Goal: Task Accomplishment & Management: Manage account settings

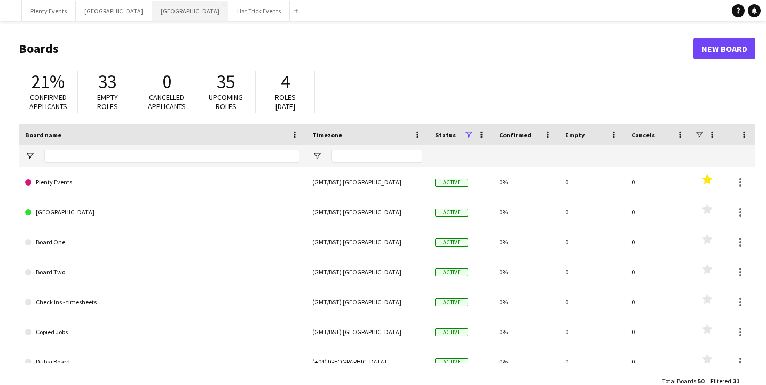
click at [152, 12] on button "Manchester Close" at bounding box center [190, 11] width 76 height 21
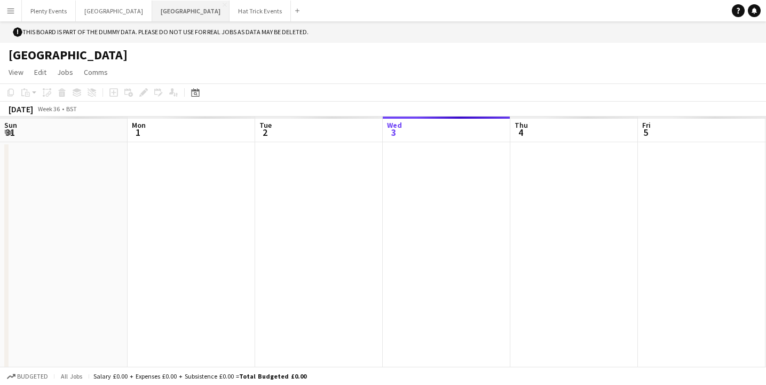
scroll to position [0, 255]
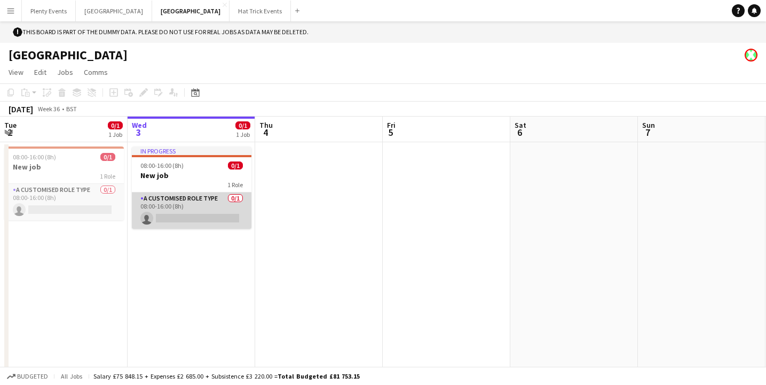
click at [223, 202] on app-card-role "A Customised Role Type 0/1 08:00-16:00 (8h) single-neutral-actions" at bounding box center [192, 210] width 120 height 36
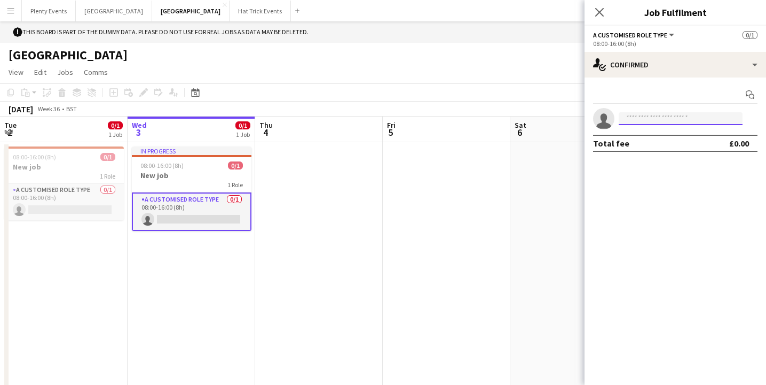
click at [631, 119] on input at bounding box center [681, 118] width 124 height 13
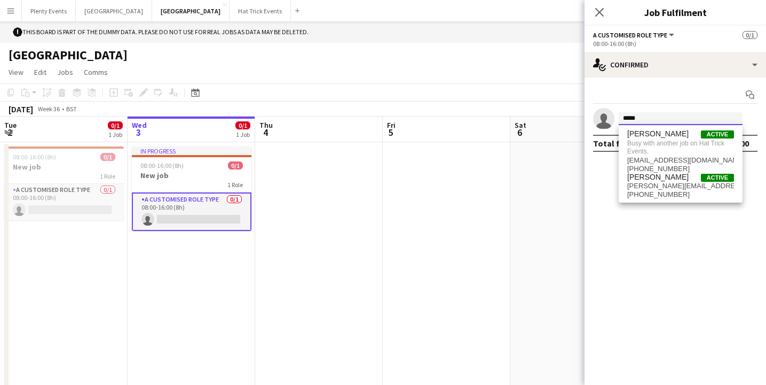
type input "*****"
click at [331, 166] on app-date-cell at bounding box center [319, 265] width 128 height 246
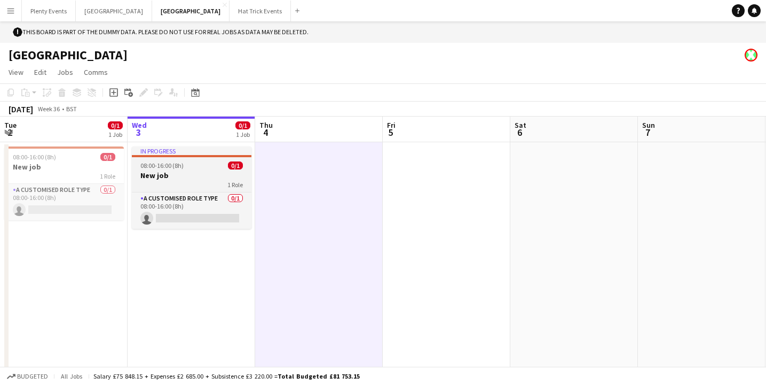
click at [189, 175] on h3 "New job" at bounding box center [192, 175] width 120 height 10
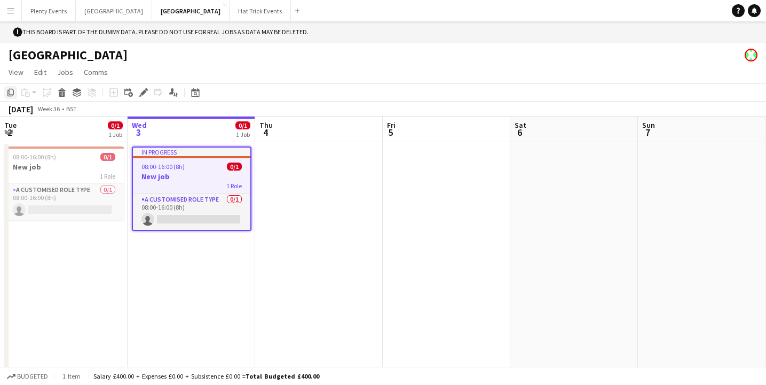
click at [12, 92] on icon "Copy" at bounding box center [10, 92] width 9 height 9
click at [322, 174] on app-date-cell at bounding box center [319, 265] width 128 height 246
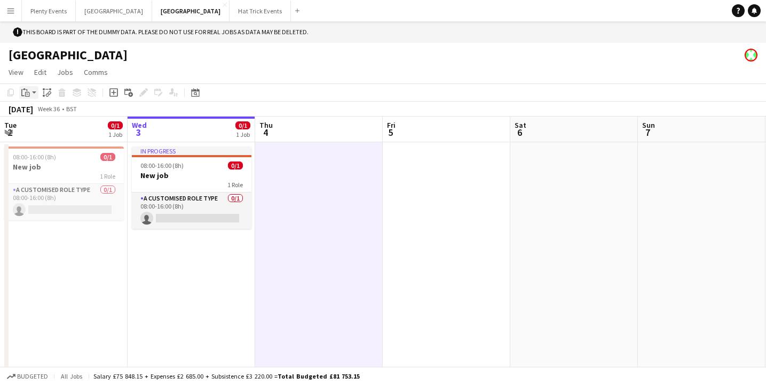
click at [33, 94] on app-action-btn "Paste" at bounding box center [28, 92] width 19 height 13
click at [38, 114] on link "Paste Command V" at bounding box center [70, 113] width 84 height 10
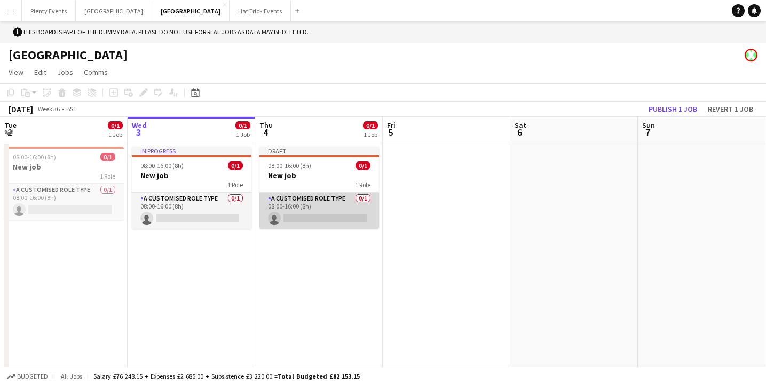
click at [341, 208] on app-card-role "A Customised Role Type 0/1 08:00-16:00 (8h) single-neutral-actions" at bounding box center [320, 210] width 120 height 36
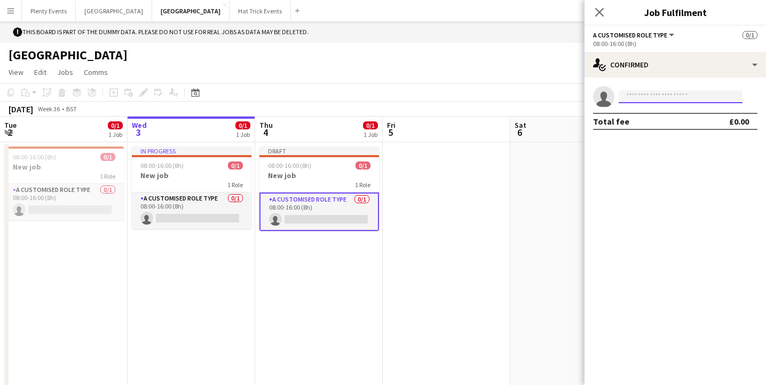
click at [645, 98] on input at bounding box center [681, 96] width 124 height 13
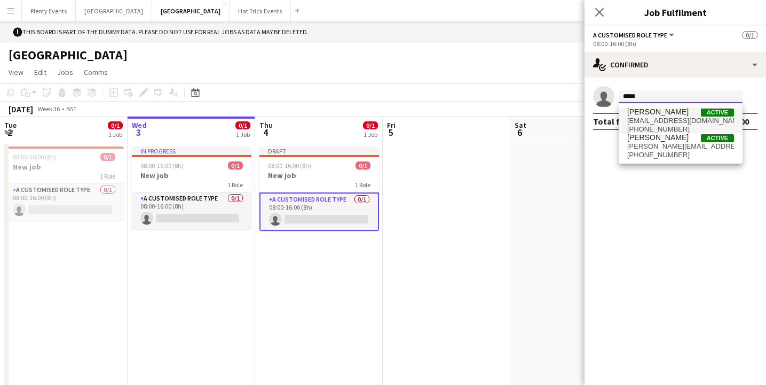
type input "*****"
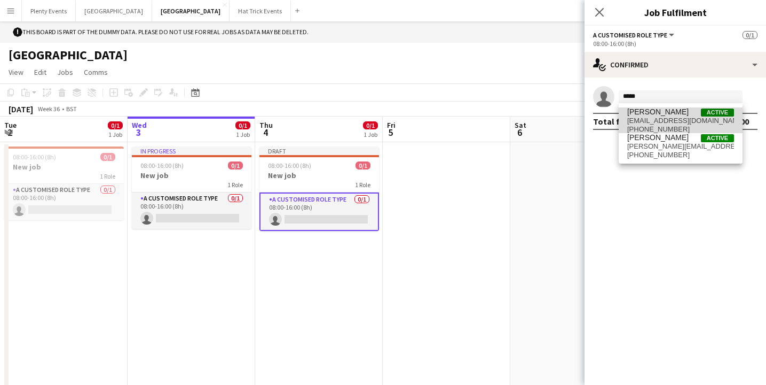
click at [662, 115] on span "[PERSON_NAME]" at bounding box center [658, 111] width 61 height 9
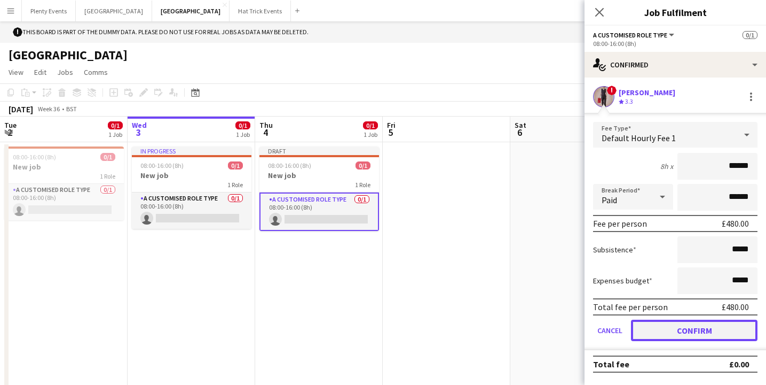
click at [703, 331] on button "Confirm" at bounding box center [694, 329] width 127 height 21
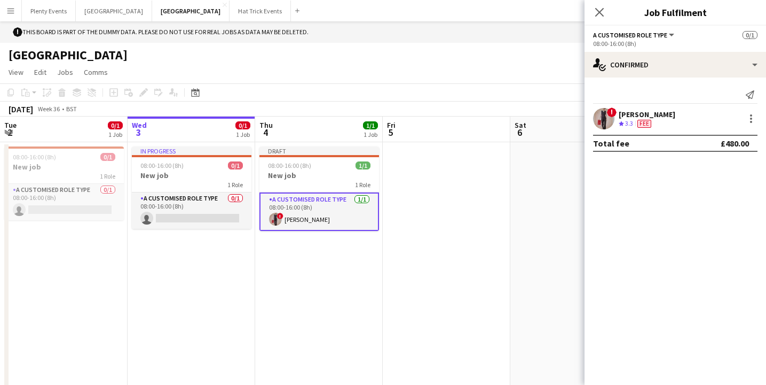
click at [698, 116] on div "! [PERSON_NAME] Crew rating 3.3 Fee" at bounding box center [676, 118] width 182 height 21
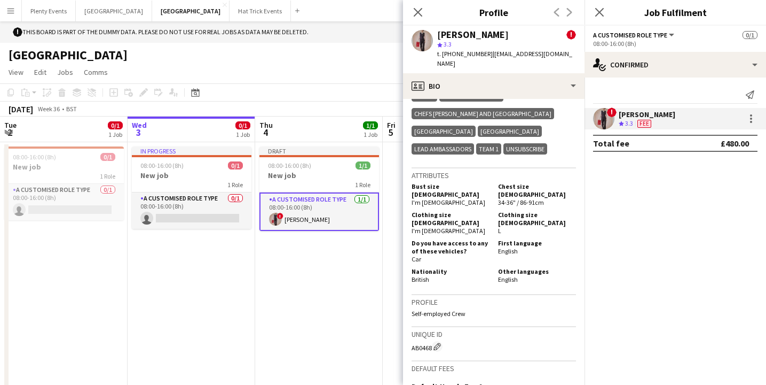
scroll to position [334, 0]
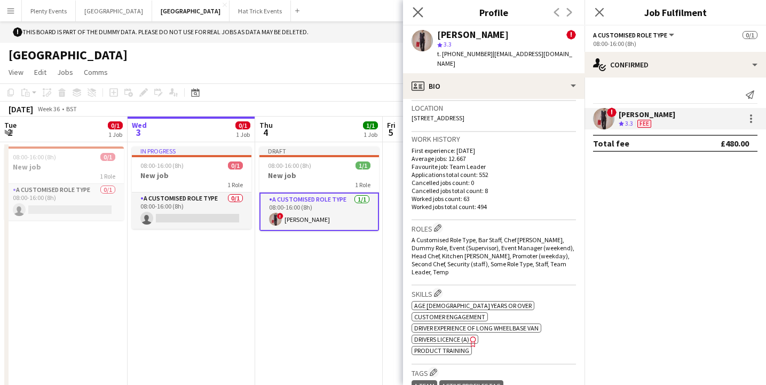
click at [424, 13] on app-icon "Close pop-in" at bounding box center [418, 12] width 15 height 15
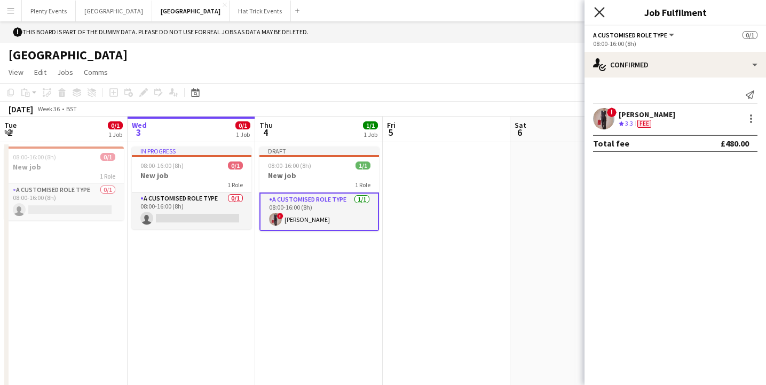
click at [597, 14] on icon at bounding box center [599, 12] width 10 height 10
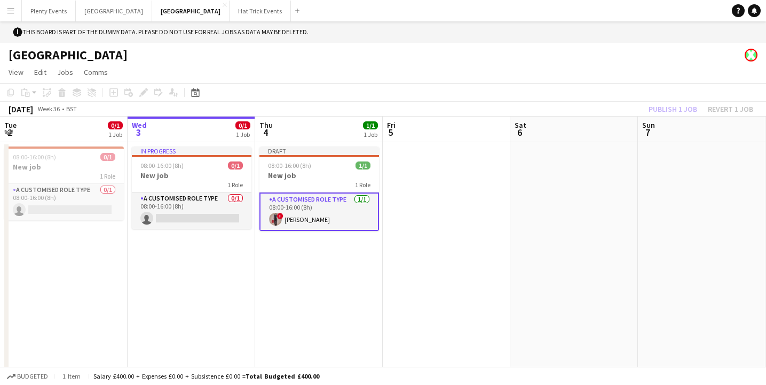
click at [682, 108] on div "Publish 1 job Revert 1 job" at bounding box center [701, 109] width 130 height 14
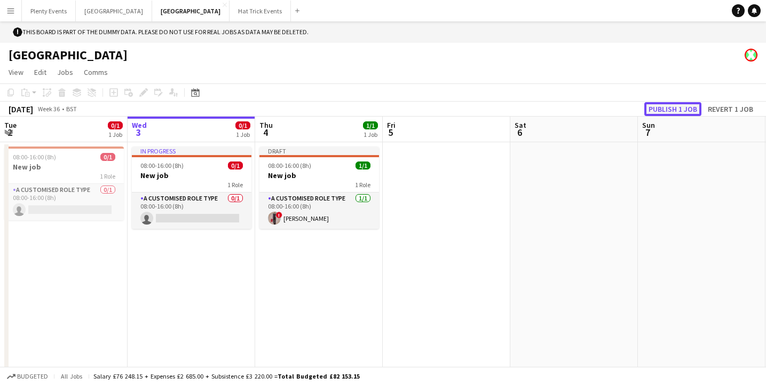
click at [678, 109] on button "Publish 1 job" at bounding box center [673, 109] width 57 height 14
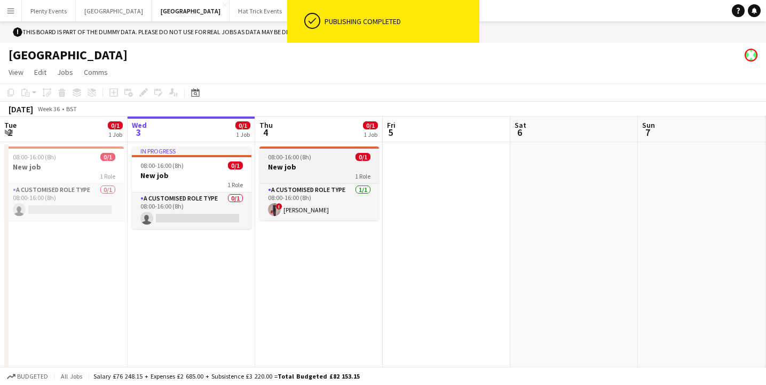
click at [336, 169] on h3 "New job" at bounding box center [320, 167] width 120 height 10
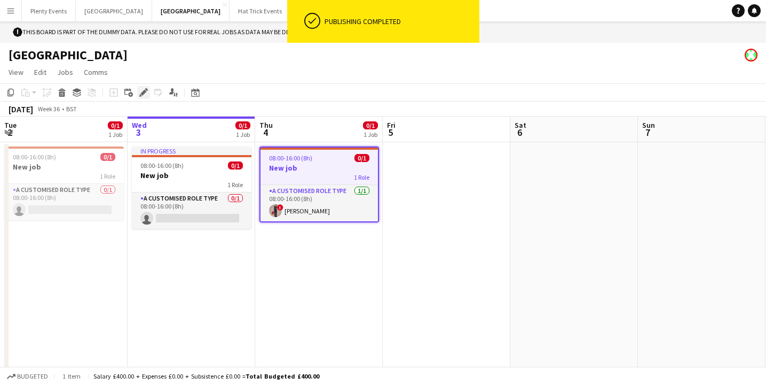
click at [144, 96] on icon "Edit" at bounding box center [143, 92] width 9 height 9
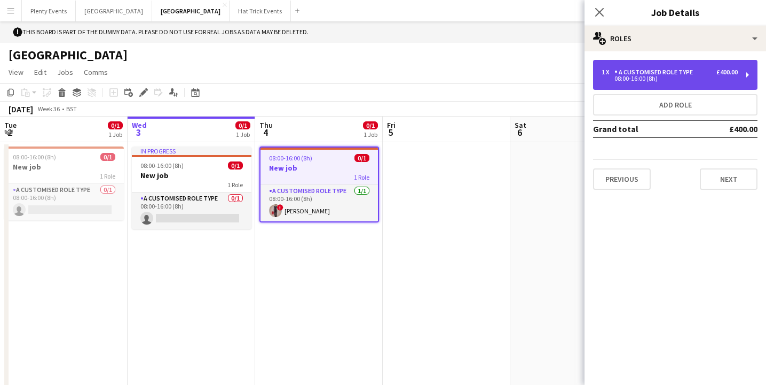
click at [717, 76] on div "08:00-16:00 (8h)" at bounding box center [670, 78] width 136 height 5
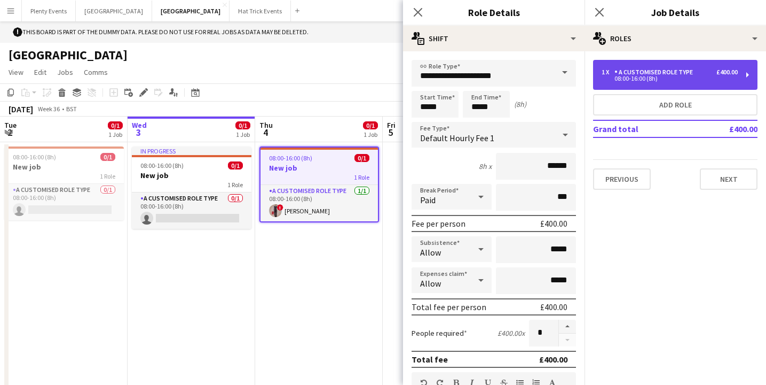
click at [717, 76] on div "08:00-16:00 (8h)" at bounding box center [670, 78] width 136 height 5
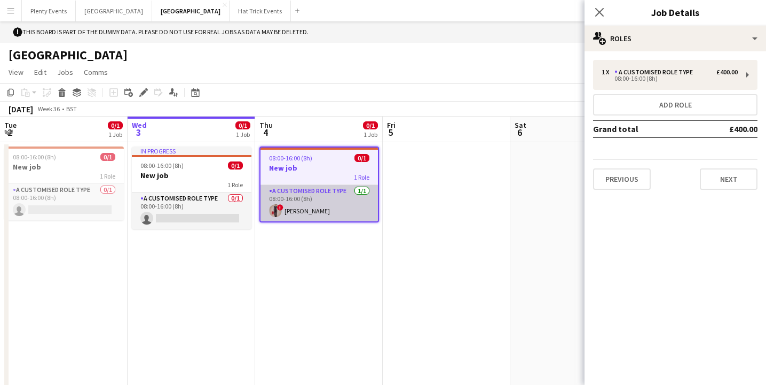
click at [346, 204] on app-card-role "A Customised Role Type [DATE] 08:00-16:00 (8h) ! [PERSON_NAME]" at bounding box center [320, 203] width 118 height 36
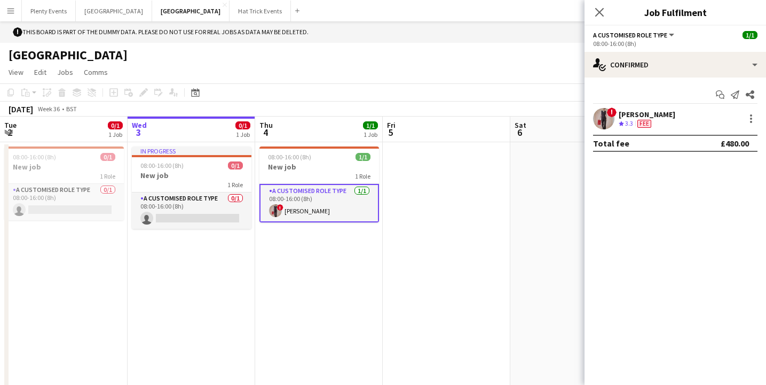
click at [707, 116] on div "! [PERSON_NAME] Crew rating 3.3 Fee" at bounding box center [676, 118] width 182 height 21
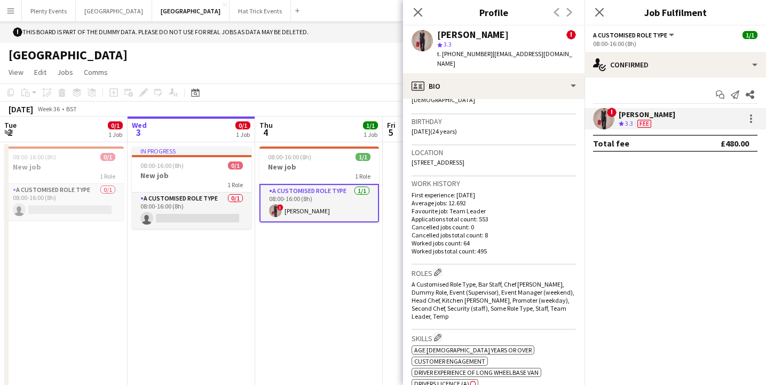
scroll to position [245, 0]
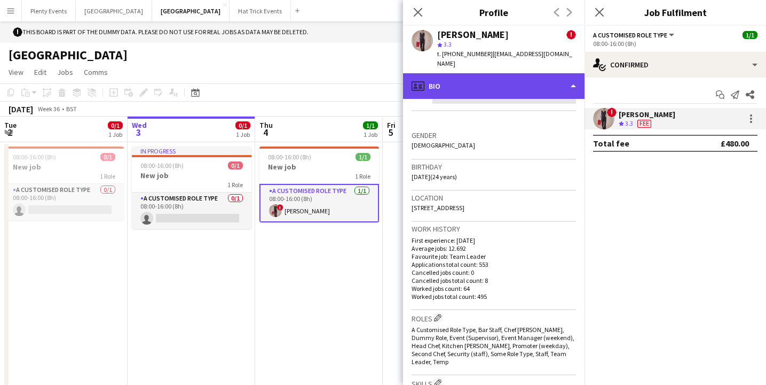
click at [540, 77] on div "profile Bio" at bounding box center [494, 86] width 182 height 26
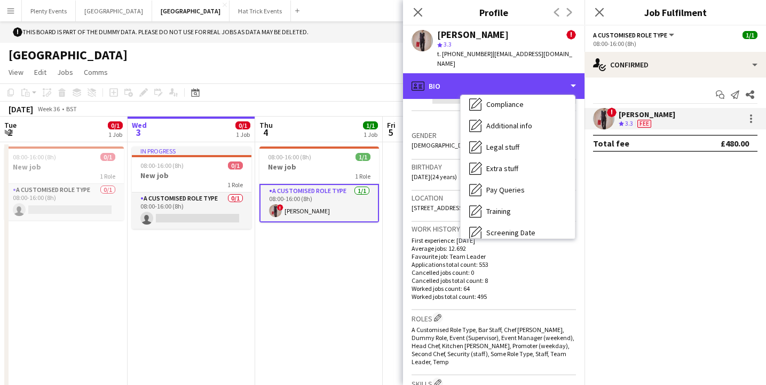
scroll to position [378, 0]
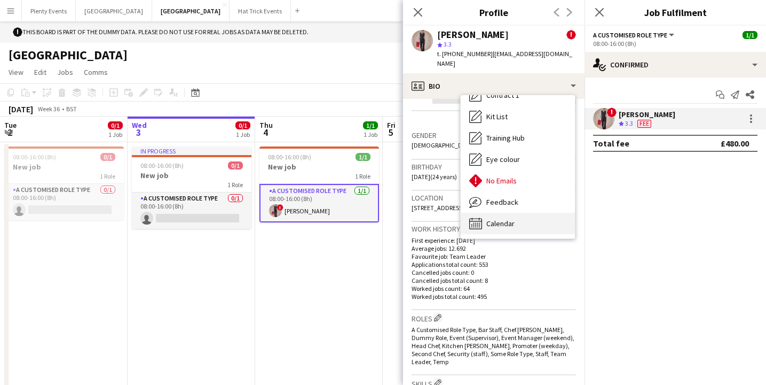
click at [500, 218] on span "Calendar" at bounding box center [501, 223] width 28 height 10
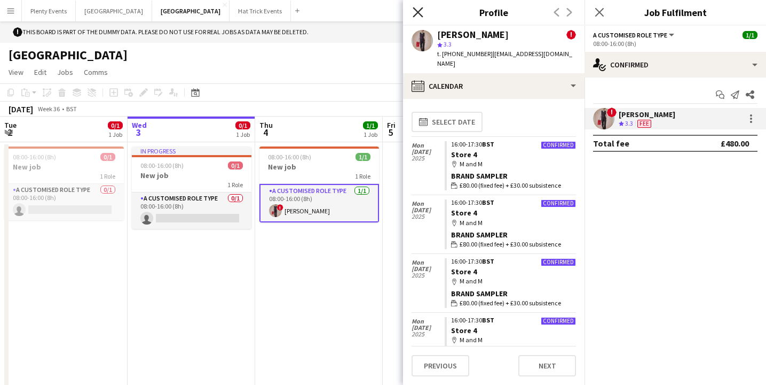
click at [419, 14] on icon "Close pop-in" at bounding box center [418, 12] width 10 height 10
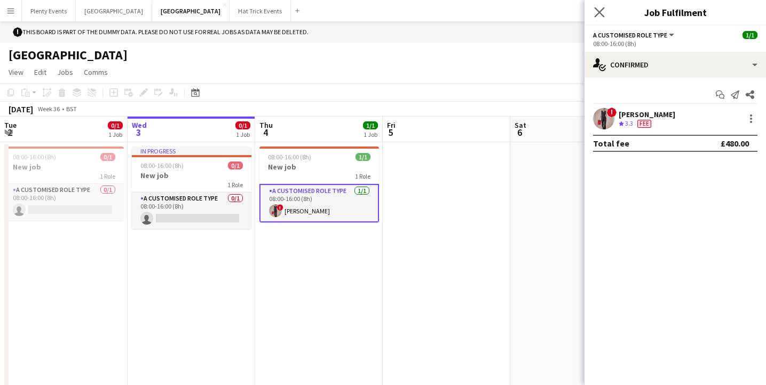
click at [597, 17] on app-icon "Close pop-in" at bounding box center [599, 12] width 15 height 15
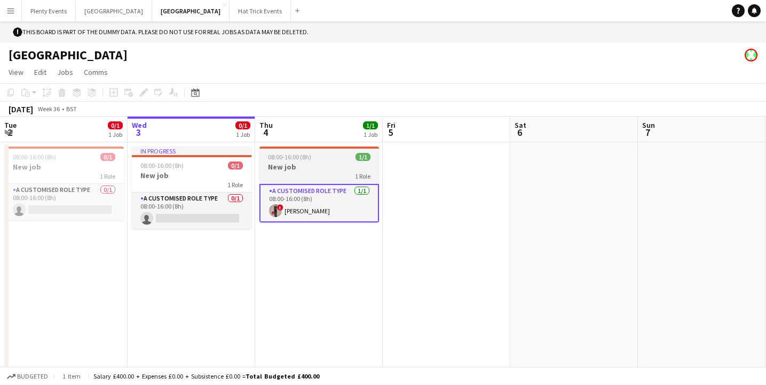
click at [305, 171] on h3 "New job" at bounding box center [320, 167] width 120 height 10
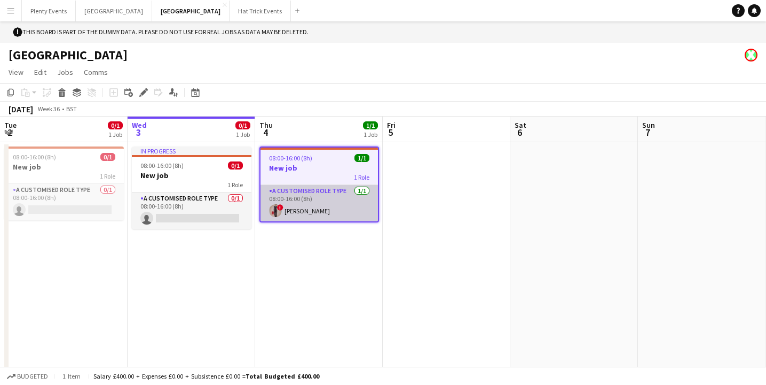
click at [311, 197] on app-card-role "A Customised Role Type [DATE] 08:00-16:00 (8h) ! [PERSON_NAME]" at bounding box center [320, 203] width 118 height 36
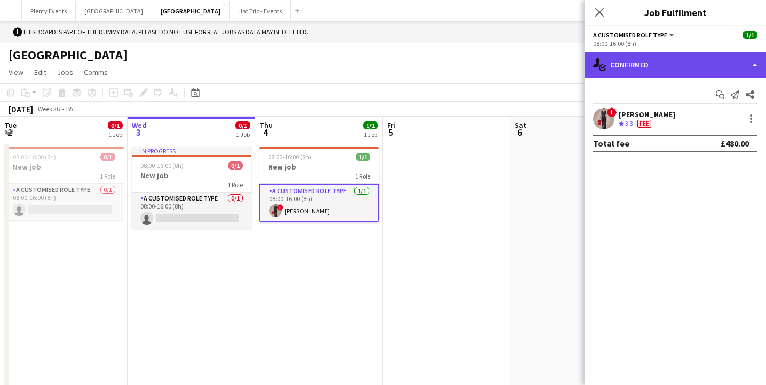
click at [708, 68] on div "single-neutral-actions-check-2 Confirmed" at bounding box center [676, 65] width 182 height 26
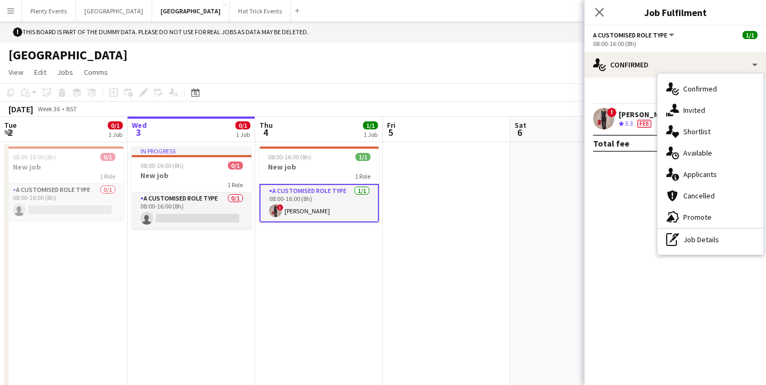
click at [631, 118] on div "[PERSON_NAME]" at bounding box center [647, 114] width 57 height 10
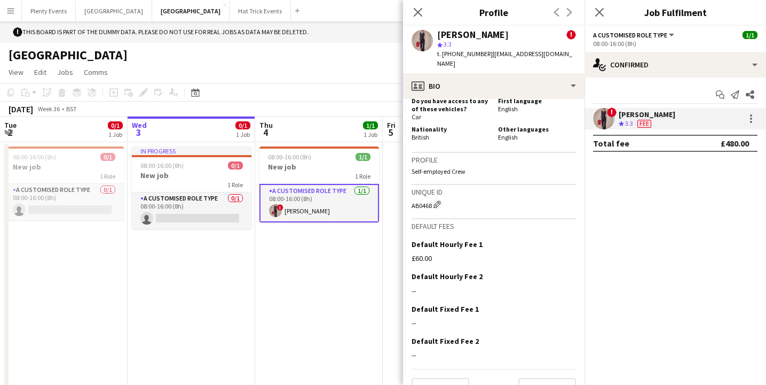
scroll to position [767, 0]
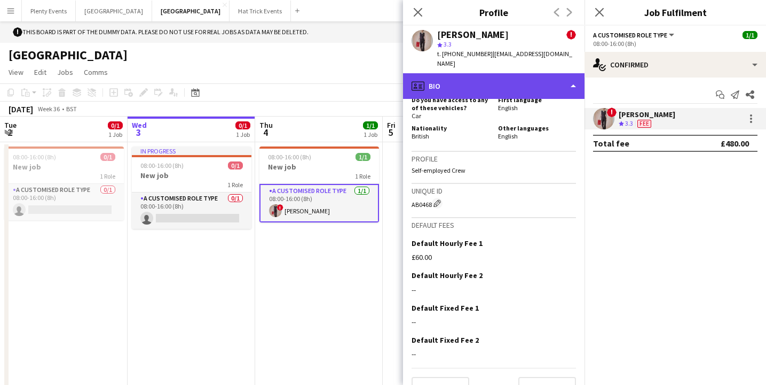
click at [544, 80] on div "profile Bio" at bounding box center [494, 86] width 182 height 26
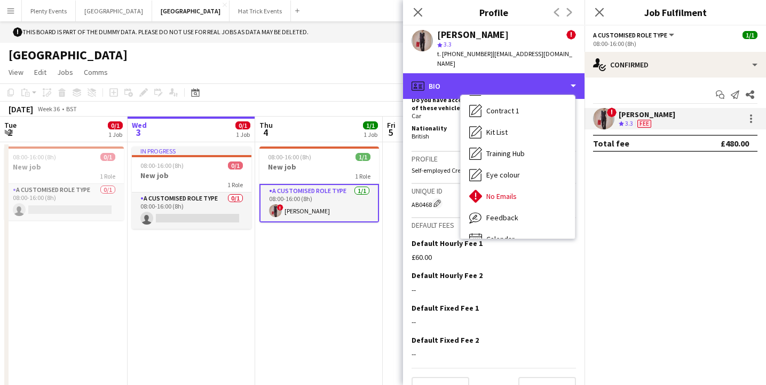
scroll to position [378, 0]
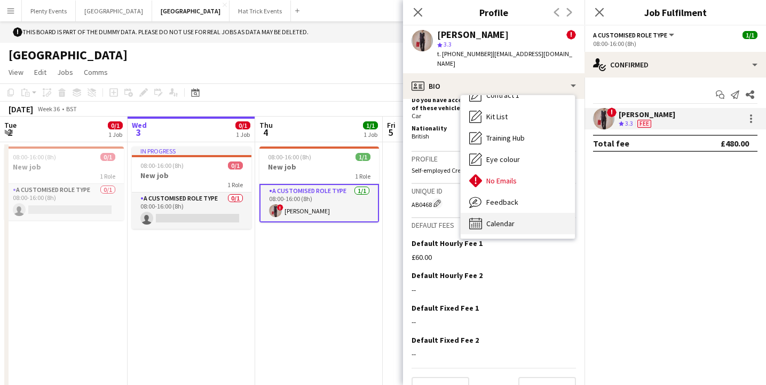
click at [515, 213] on div "Calendar Calendar" at bounding box center [518, 223] width 114 height 21
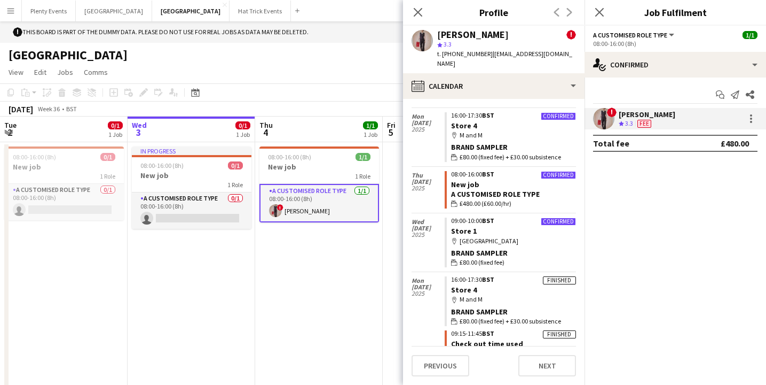
scroll to position [202, 0]
